Goal: Task Accomplishment & Management: Use online tool/utility

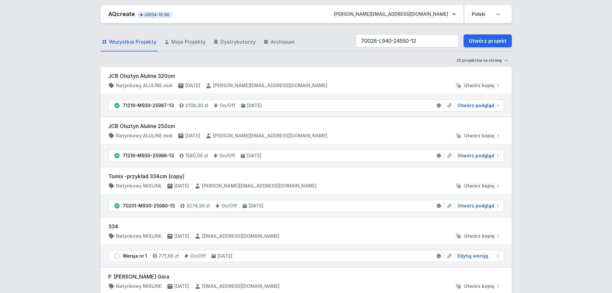
type input "70028-L940-24550-12"
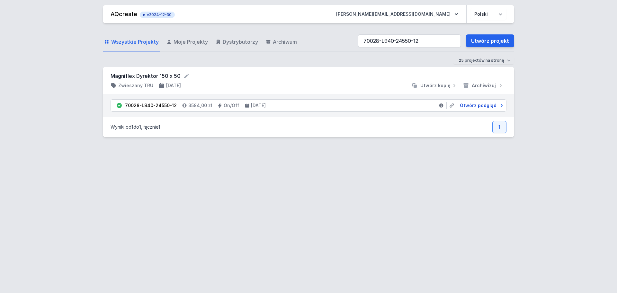
click at [470, 104] on span "Otwórz podgląd" at bounding box center [478, 105] width 37 height 6
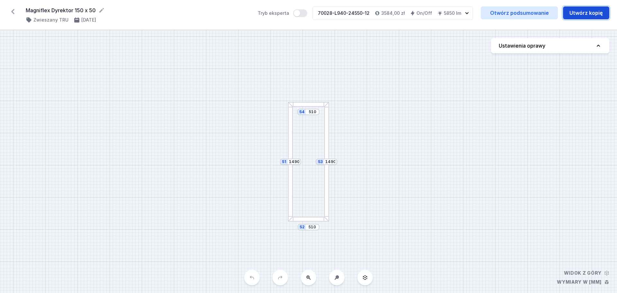
click at [579, 14] on button "Utwórz kopię" at bounding box center [586, 12] width 46 height 13
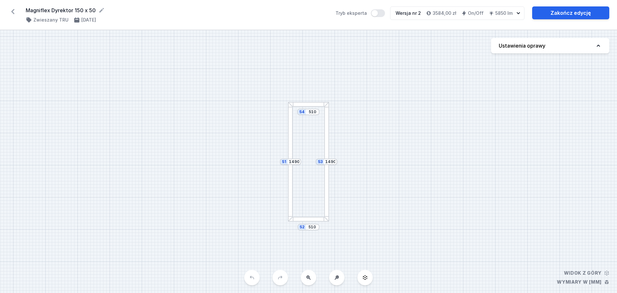
click at [564, 46] on button "Ustawienia oprawy" at bounding box center [550, 45] width 118 height 15
select select "2"
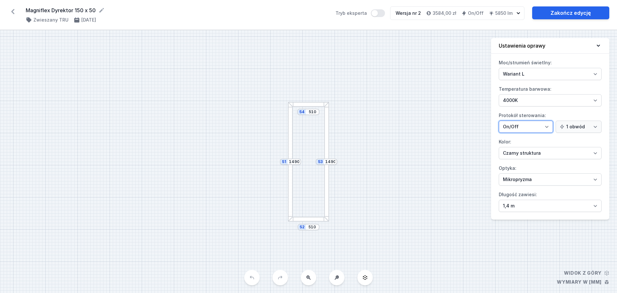
click at [535, 130] on select "On/Off SwitchDIM DALI AQsmart" at bounding box center [526, 126] width 54 height 12
select select "3"
click at [499, 120] on select "On/Off SwitchDIM DALI AQsmart" at bounding box center [526, 126] width 54 height 12
click at [592, 11] on link "Zakończ edycję" at bounding box center [570, 12] width 77 height 13
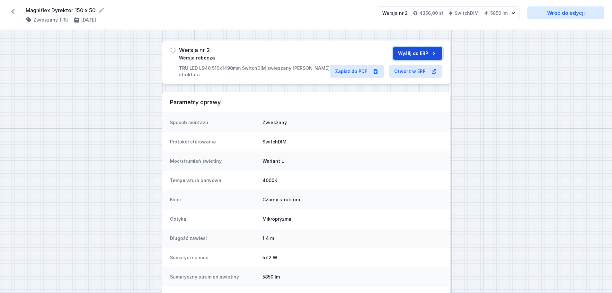
click at [429, 54] on button "Wyślij do ERP" at bounding box center [417, 53] width 49 height 13
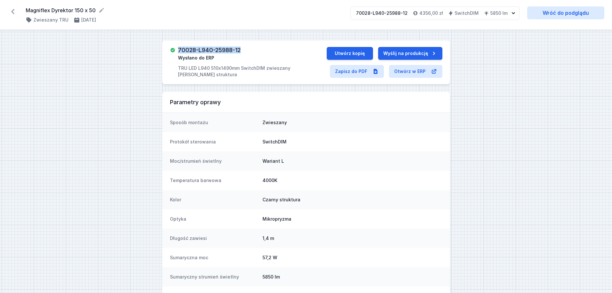
drag, startPoint x: 245, startPoint y: 50, endPoint x: 179, endPoint y: 51, distance: 65.9
click at [178, 51] on div "70028-L940-25988-12 Wysłano do ERP TRU LED L940 510x1490mm SwitchDIM zwieszany …" at bounding box center [248, 62] width 157 height 31
copy h3 "70028-L940-25988-12"
click at [13, 9] on icon at bounding box center [12, 11] width 3 height 5
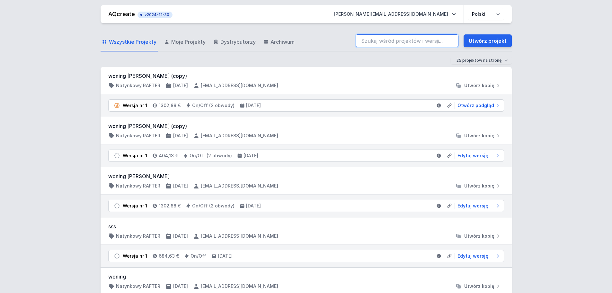
click at [391, 42] on input "search" at bounding box center [407, 40] width 103 height 13
type input "70028-L940-24552-12"
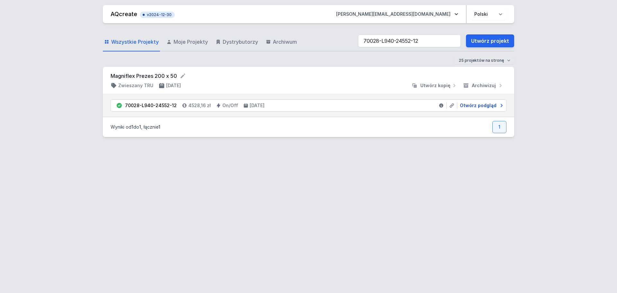
click at [469, 105] on span "Otwórz podgląd" at bounding box center [478, 105] width 37 height 6
select select "2"
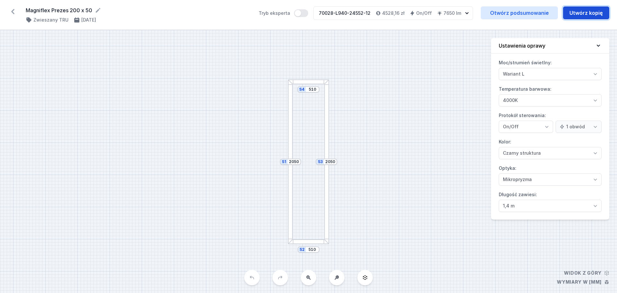
click at [572, 14] on button "Utwórz kopię" at bounding box center [586, 12] width 46 height 13
select select "2"
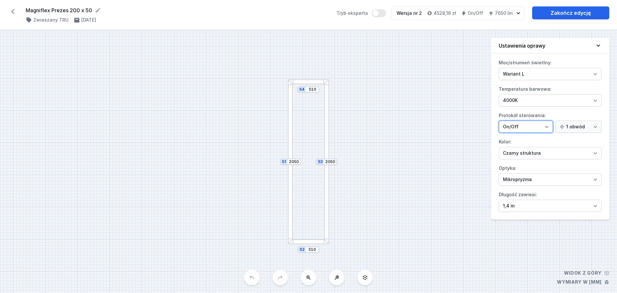
click at [520, 127] on select "On/Off SwitchDIM DALI AQsmart" at bounding box center [526, 126] width 54 height 12
select select "3"
click at [499, 120] on select "On/Off SwitchDIM DALI AQsmart" at bounding box center [526, 126] width 54 height 12
click at [598, 46] on icon at bounding box center [598, 46] width 3 height 2
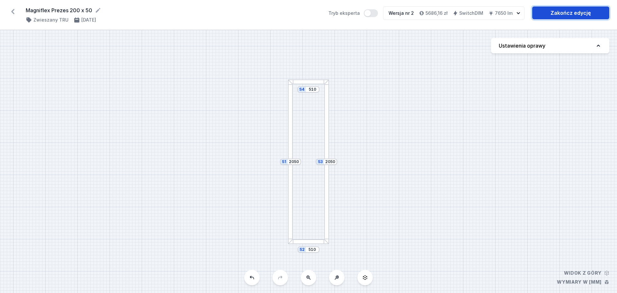
click at [559, 13] on link "Zakończ edycję" at bounding box center [570, 12] width 77 height 13
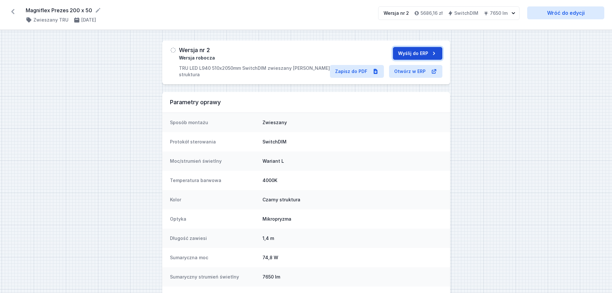
click at [419, 52] on button "Wyślij do ERP" at bounding box center [417, 53] width 49 height 13
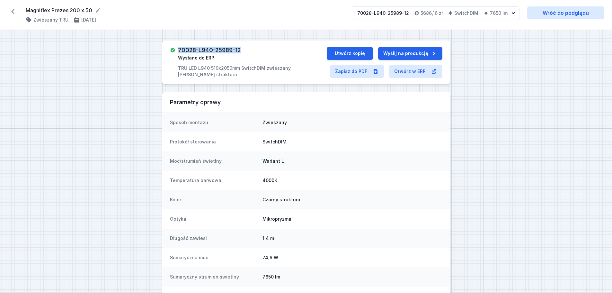
drag, startPoint x: 244, startPoint y: 50, endPoint x: 180, endPoint y: 51, distance: 64.6
click at [180, 51] on div "70028-L940-25989-12 Wysłano do ERP TRU LED L940 510x2050mm SwitchDIM zwieszany …" at bounding box center [252, 62] width 149 height 31
copy h3 "70028-L940-25989-12"
click at [14, 10] on icon at bounding box center [13, 11] width 10 height 10
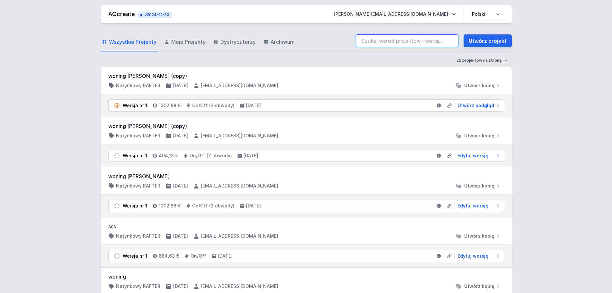
click at [375, 41] on input "search" at bounding box center [407, 40] width 103 height 13
drag, startPoint x: 374, startPoint y: 44, endPoint x: 384, endPoint y: 41, distance: 10.7
click at [374, 44] on input "70028-L940-24553-12" at bounding box center [407, 40] width 103 height 13
click at [384, 41] on input "70028-L940-24553-12" at bounding box center [407, 40] width 103 height 13
type input "70028-L940-24553-12"
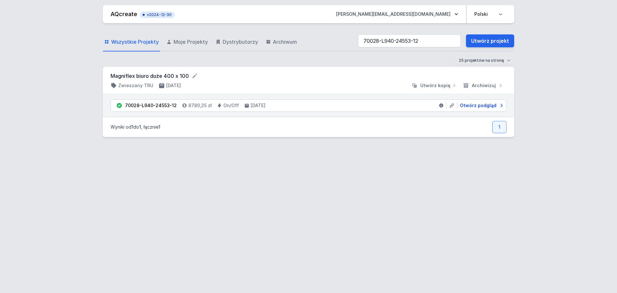
click at [472, 104] on span "Otwórz podgląd" at bounding box center [478, 105] width 37 height 6
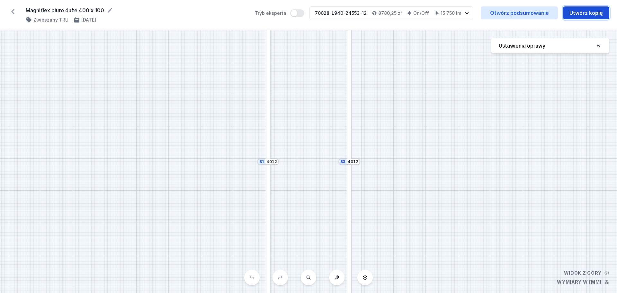
click at [590, 10] on button "Utwórz kopię" at bounding box center [586, 12] width 46 height 13
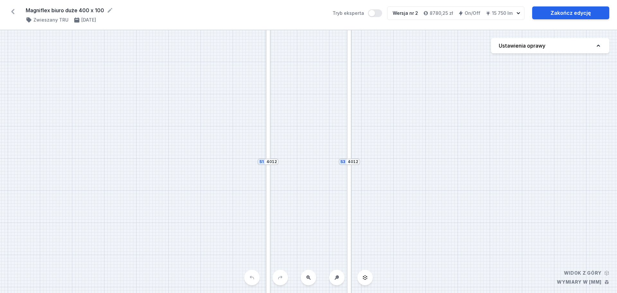
click at [565, 46] on button "Ustawienia oprawy" at bounding box center [550, 45] width 118 height 15
select select "2"
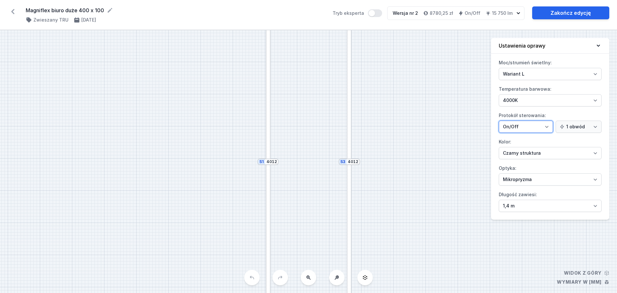
click at [530, 128] on select "On/Off SwitchDIM DALI AQsmart" at bounding box center [526, 126] width 54 height 12
select select "3"
click at [499, 120] on select "On/Off SwitchDIM DALI AQsmart" at bounding box center [526, 126] width 54 height 12
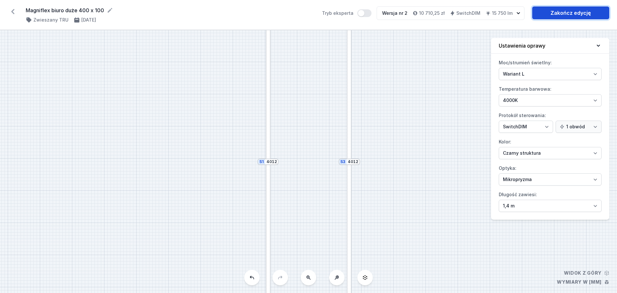
click at [562, 11] on link "Zakończ edycję" at bounding box center [570, 12] width 77 height 13
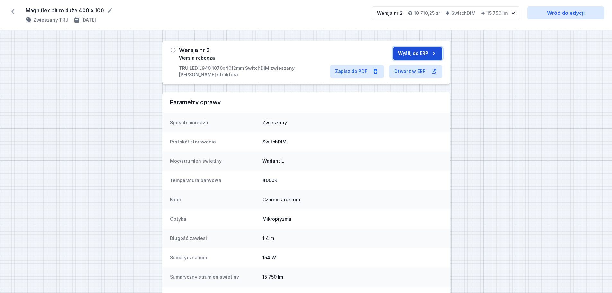
click at [426, 53] on button "Wyślij do ERP" at bounding box center [417, 53] width 49 height 13
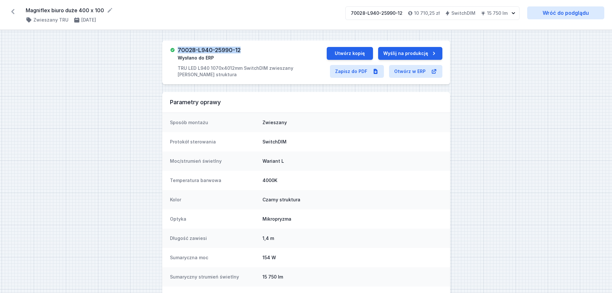
drag, startPoint x: 244, startPoint y: 50, endPoint x: 180, endPoint y: 50, distance: 63.3
click at [179, 51] on div "70028-L940-25990-12 Wysłano do ERP TRU LED L940 1070x4012mm SwitchDIM zwieszany…" at bounding box center [252, 62] width 149 height 31
copy h3 "70028-L940-25990-12"
click at [15, 11] on icon at bounding box center [13, 11] width 10 height 10
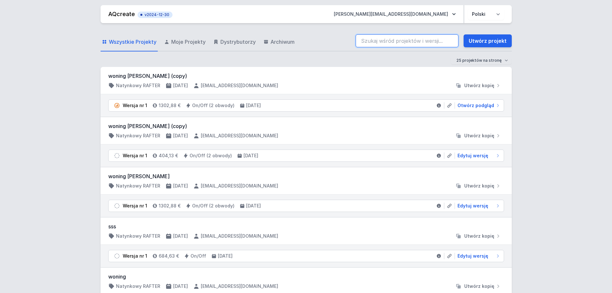
click at [421, 40] on input "search" at bounding box center [407, 40] width 103 height 13
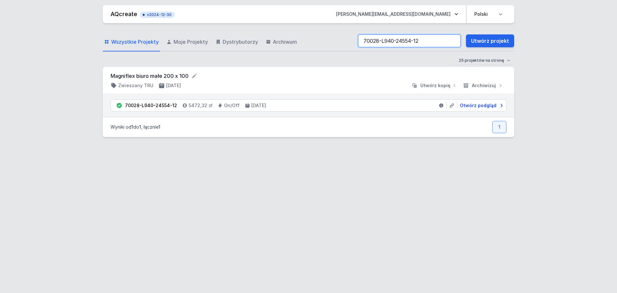
type input "70028-L940-24554-12"
click at [481, 103] on span "Otwórz podgląd" at bounding box center [478, 105] width 37 height 6
select select "2"
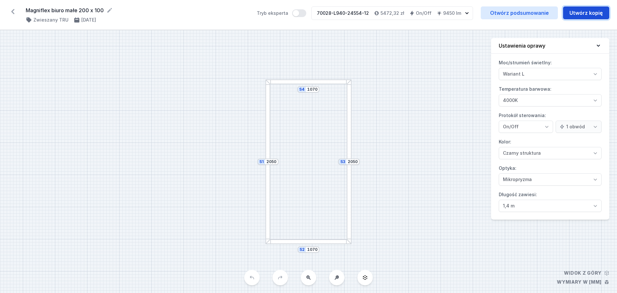
click at [578, 16] on button "Utwórz kopię" at bounding box center [586, 12] width 46 height 13
select select "2"
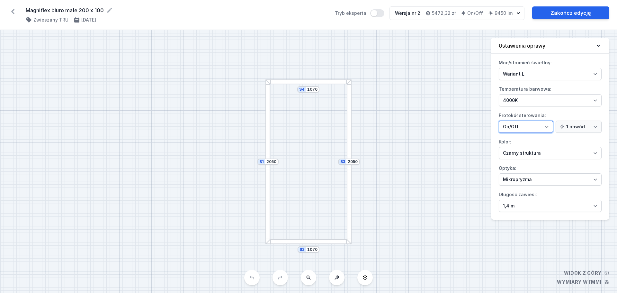
click at [542, 128] on select "On/Off SwitchDIM DALI AQsmart" at bounding box center [526, 126] width 54 height 12
select select "3"
click at [499, 120] on select "On/Off SwitchDIM DALI AQsmart" at bounding box center [526, 126] width 54 height 12
click at [577, 12] on link "Zakończ edycję" at bounding box center [570, 12] width 77 height 13
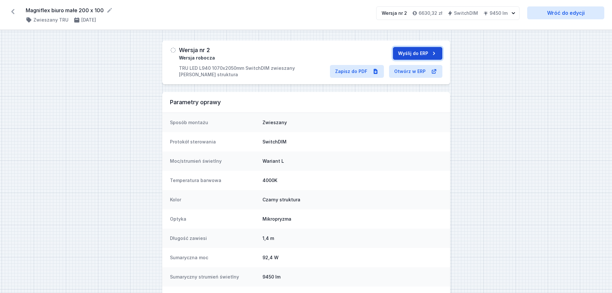
click at [422, 53] on button "Wyślij do ERP" at bounding box center [417, 53] width 49 height 13
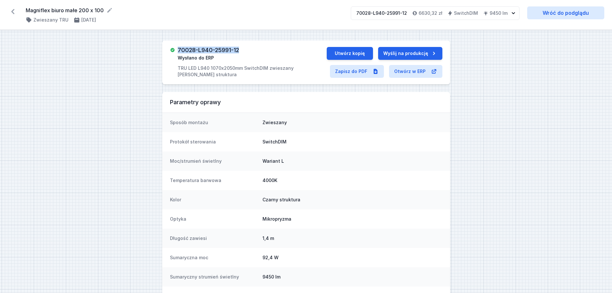
drag, startPoint x: 245, startPoint y: 48, endPoint x: 177, endPoint y: 50, distance: 68.1
click at [177, 50] on div "70028-L940-25991-12 Wysłano do ERP TRU LED L940 1070x2050mm SwitchDIM zwieszany…" at bounding box center [248, 62] width 157 height 31
copy h3 "70028-L940-25991-12"
click at [14, 9] on icon at bounding box center [13, 11] width 10 height 10
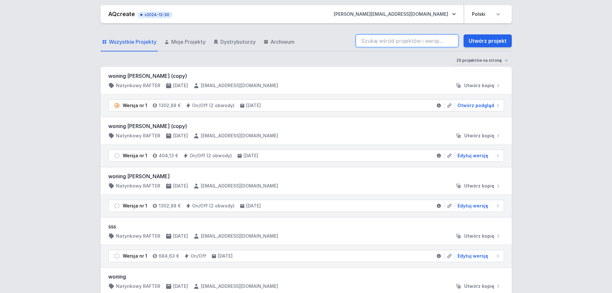
click at [390, 38] on input "search" at bounding box center [407, 40] width 103 height 13
type input "70028-L940-24555-12"
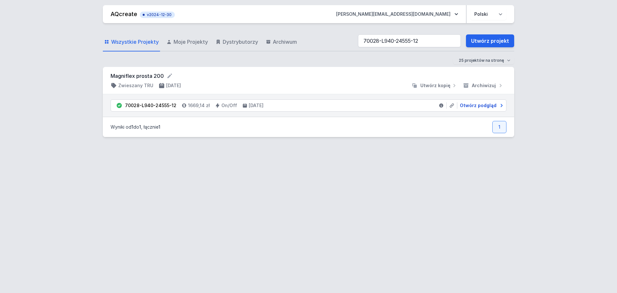
click at [471, 104] on span "Otwórz podgląd" at bounding box center [478, 105] width 37 height 6
select select "2"
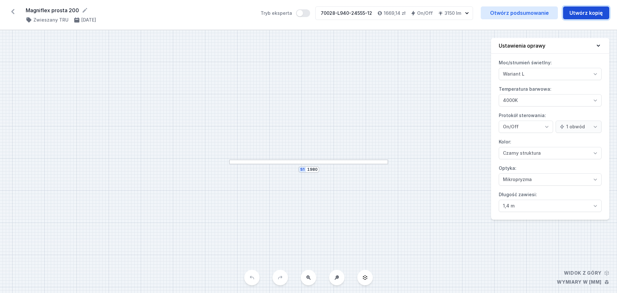
click at [579, 14] on button "Utwórz kopię" at bounding box center [586, 12] width 46 height 13
select select "2"
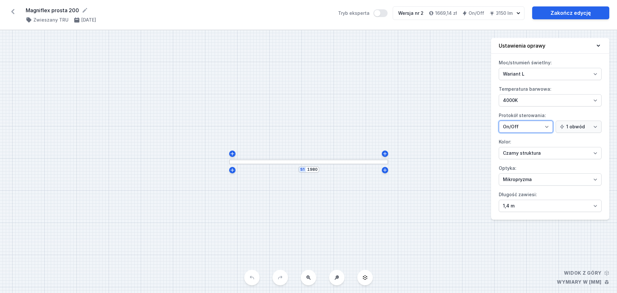
click at [534, 126] on select "On/Off SwitchDIM DALI AQsmart" at bounding box center [526, 126] width 54 height 12
select select "3"
click at [499, 120] on select "On/Off SwitchDIM DALI AQsmart" at bounding box center [526, 126] width 54 height 12
click at [565, 14] on link "Zakończ edycję" at bounding box center [570, 12] width 77 height 13
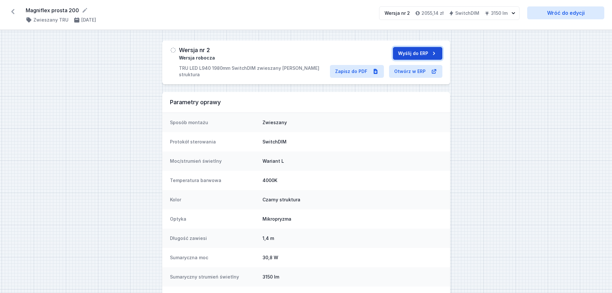
click at [414, 52] on button "Wyślij do ERP" at bounding box center [417, 53] width 49 height 13
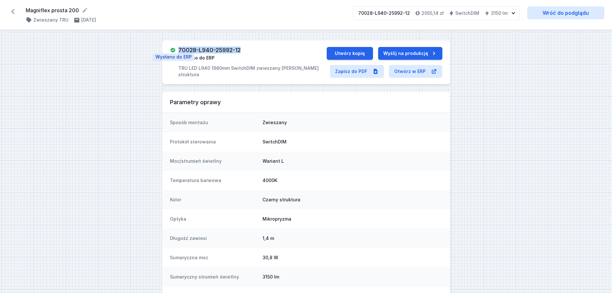
drag, startPoint x: 248, startPoint y: 51, endPoint x: 176, endPoint y: 51, distance: 71.6
click at [176, 51] on div "70028-L940-25992-12 Wysłano do ERP TRU LED L940 1980mm SwitchDIM zwieszany [PER…" at bounding box center [248, 62] width 157 height 31
copy h3 "70028-L940-25992-12"
